Goal: Use online tool/utility

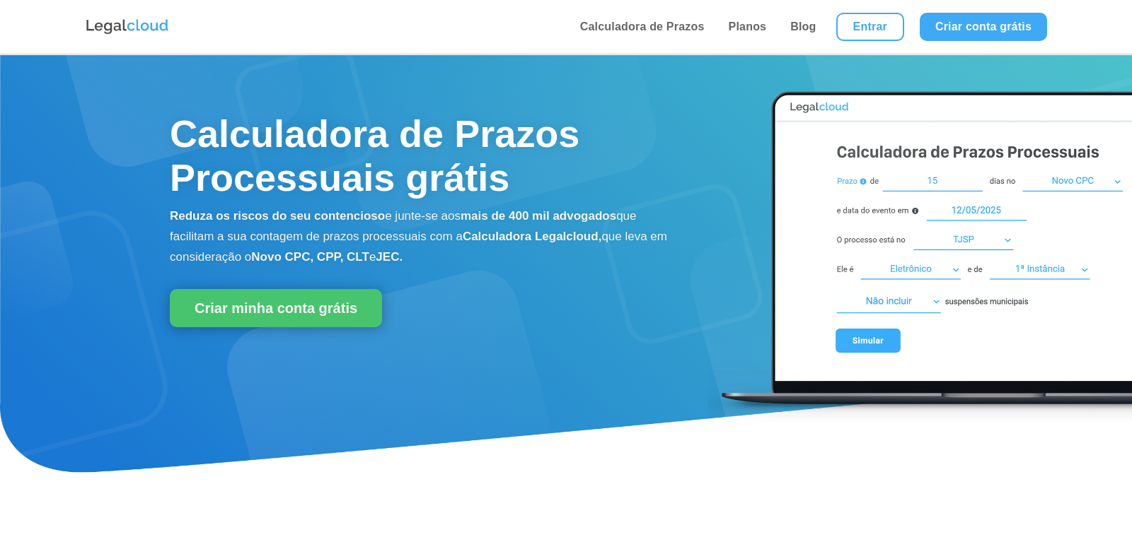
click at [653, 18] on link "Calculadora de Prazos" at bounding box center [642, 27] width 133 height 54
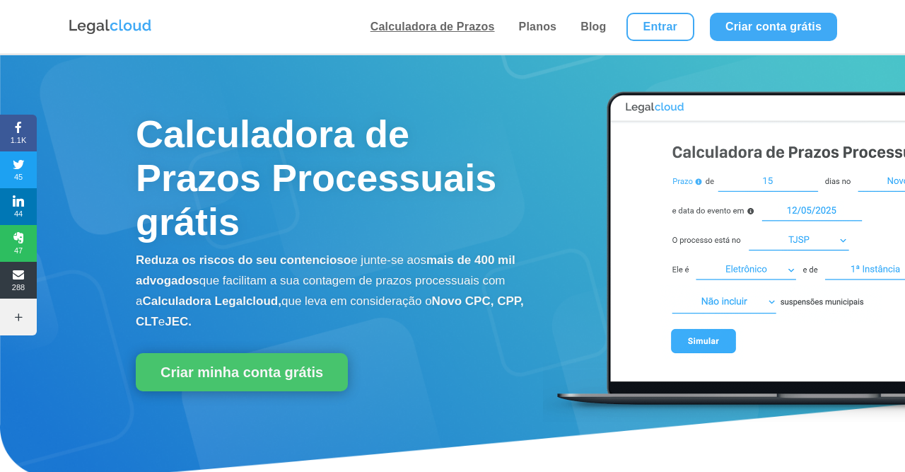
click at [413, 28] on link "Calculadora de Prazos" at bounding box center [432, 27] width 133 height 54
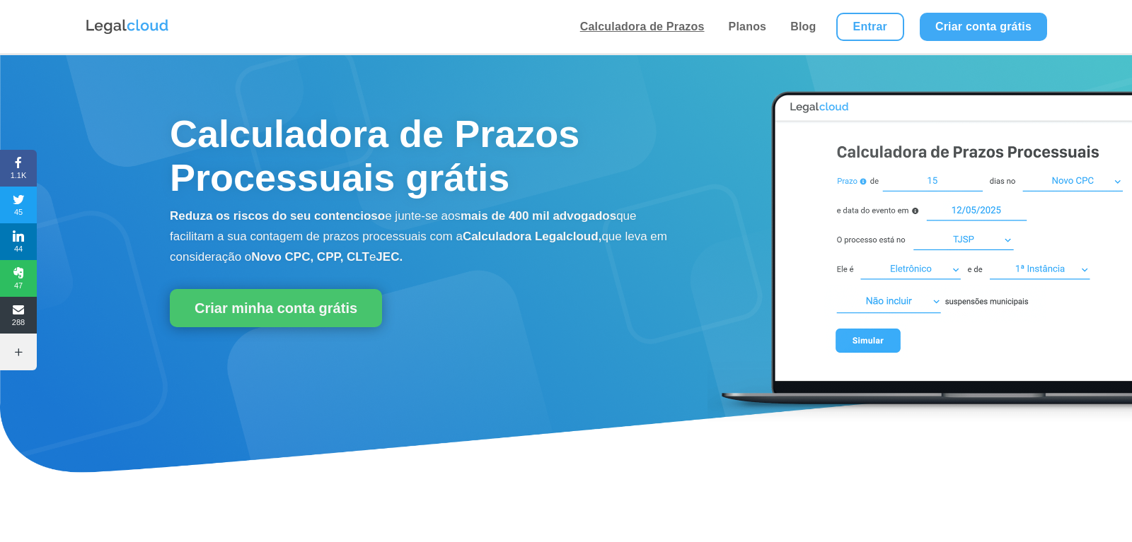
click at [604, 33] on link "Calculadora de Prazos" at bounding box center [642, 27] width 133 height 54
